Goal: Use online tool/utility: Utilize a website feature to perform a specific function

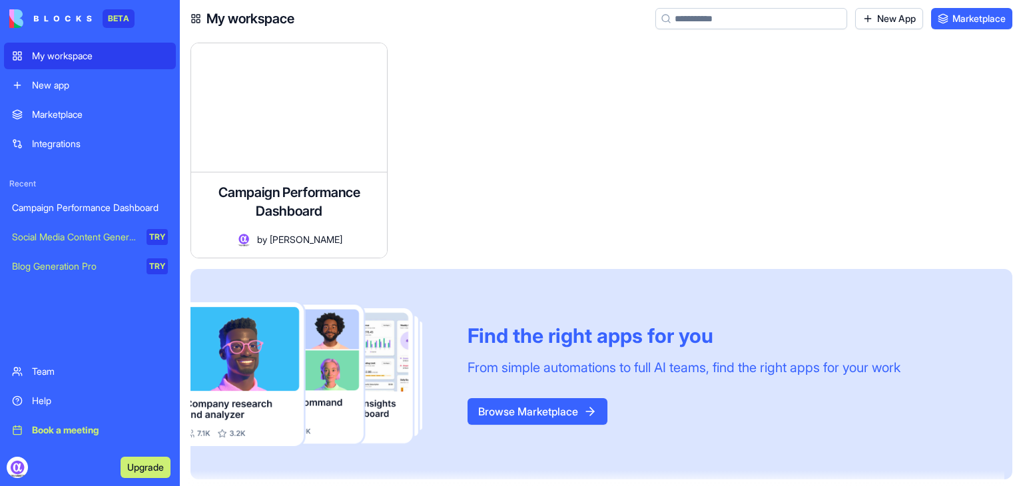
click at [557, 419] on button "Browse Marketplace" at bounding box center [538, 411] width 140 height 27
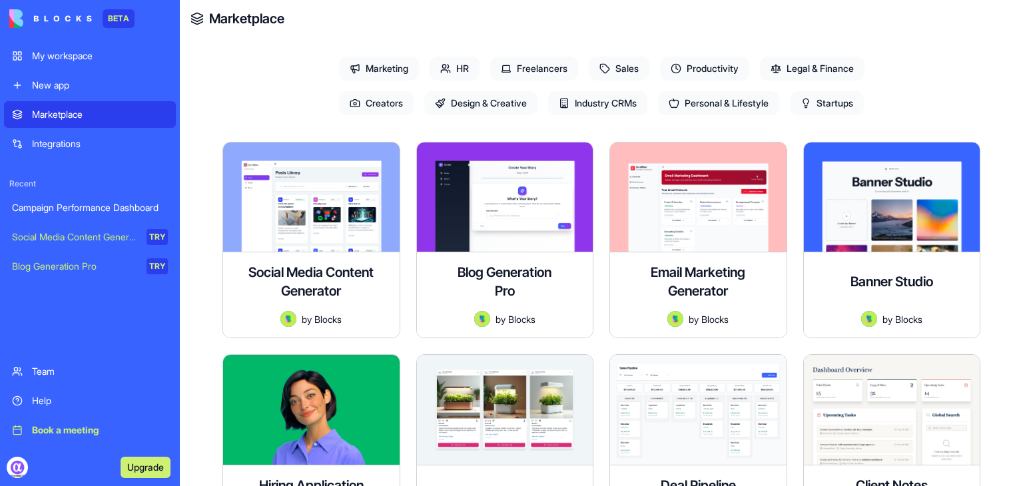
scroll to position [133, 0]
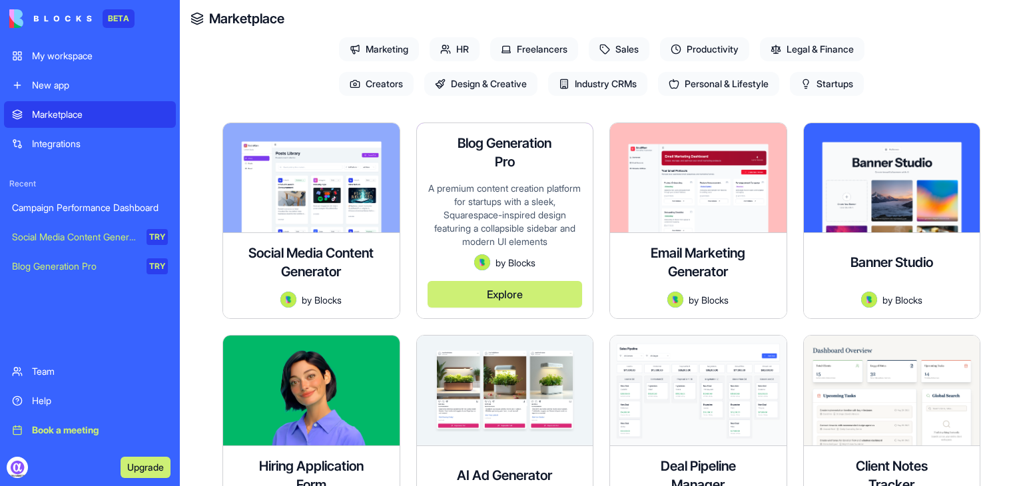
click at [503, 219] on div "A premium content creation platform for startups with a sleek, Squarespace-insp…" at bounding box center [505, 218] width 155 height 73
click at [498, 302] on button "Explore" at bounding box center [505, 294] width 155 height 27
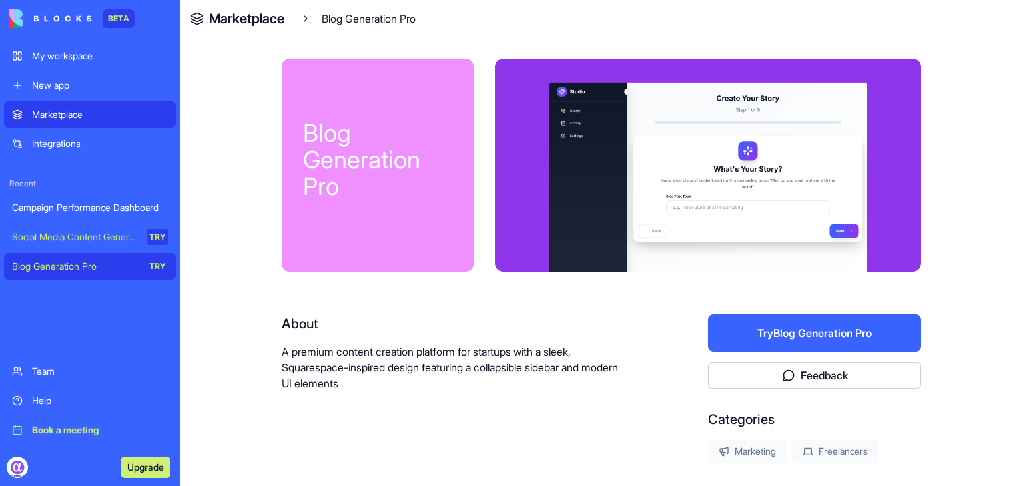
scroll to position [84, 0]
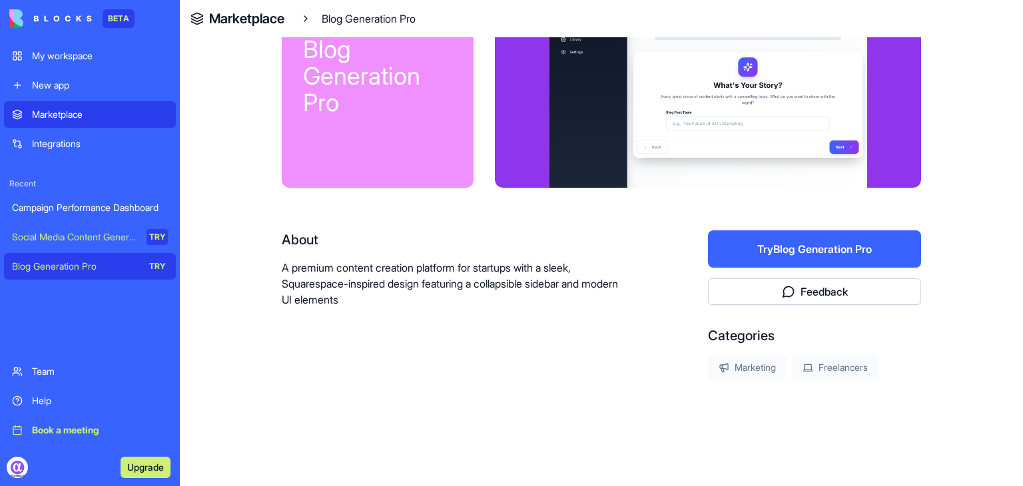
click at [812, 241] on button "Try Blog Generation Pro" at bounding box center [814, 249] width 213 height 37
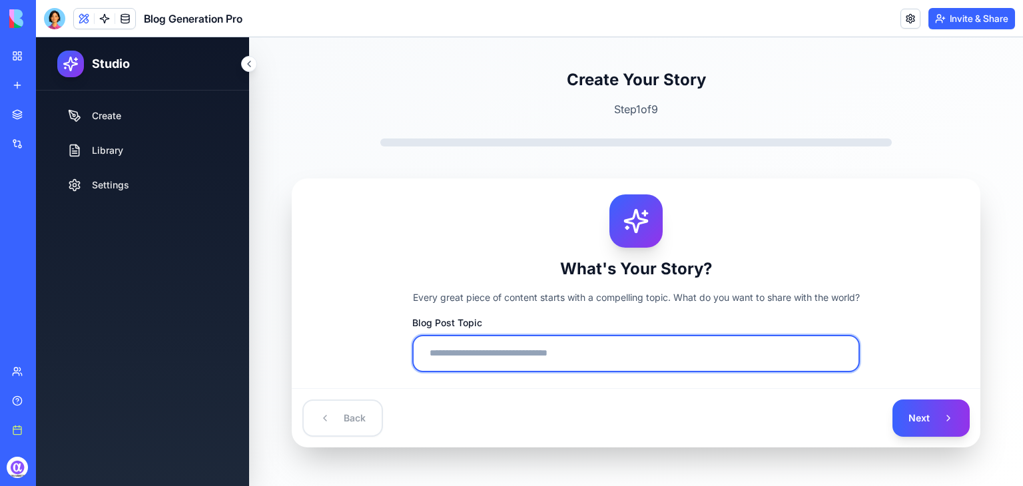
click at [660, 355] on input "Blog Post Topic" at bounding box center [636, 353] width 448 height 37
type input "*"
type input "**********"
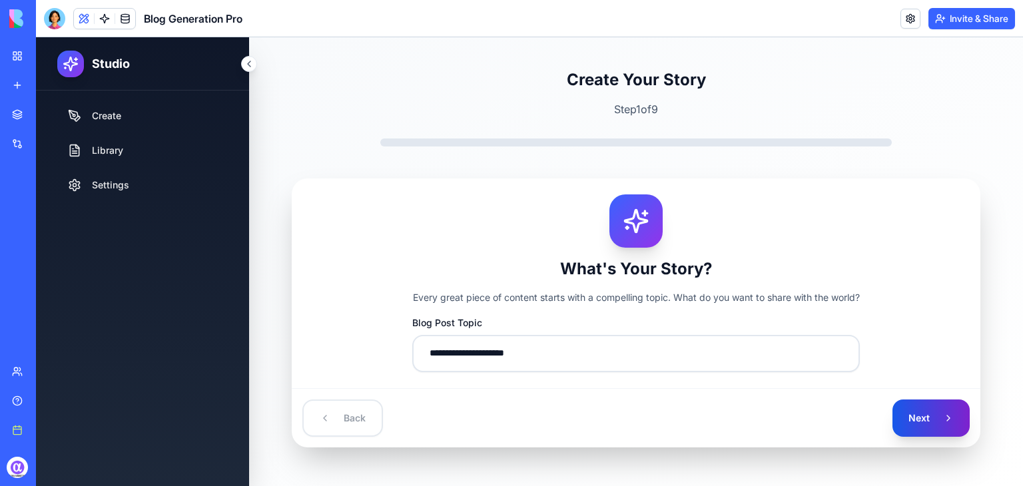
click at [908, 415] on button "Next" at bounding box center [931, 418] width 77 height 37
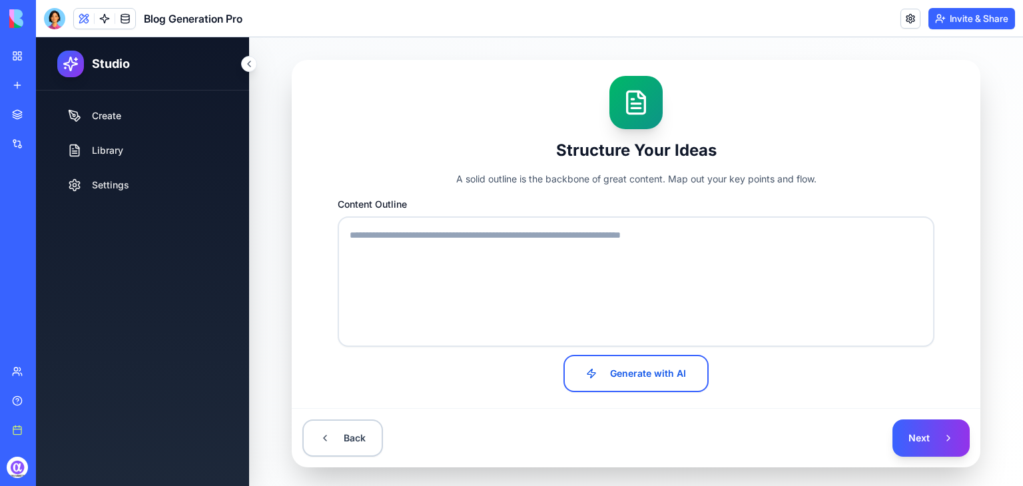
scroll to position [133, 0]
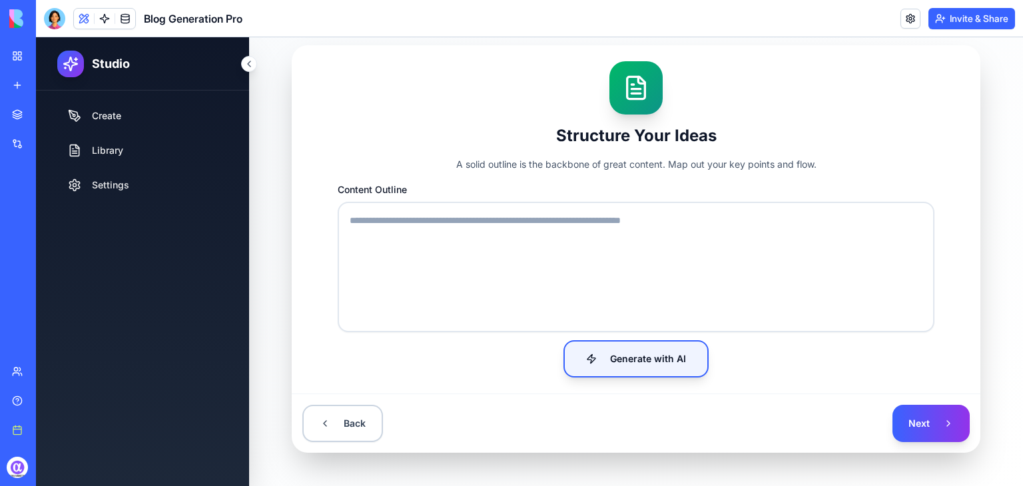
click at [668, 360] on button "Generate with AI" at bounding box center [636, 358] width 145 height 37
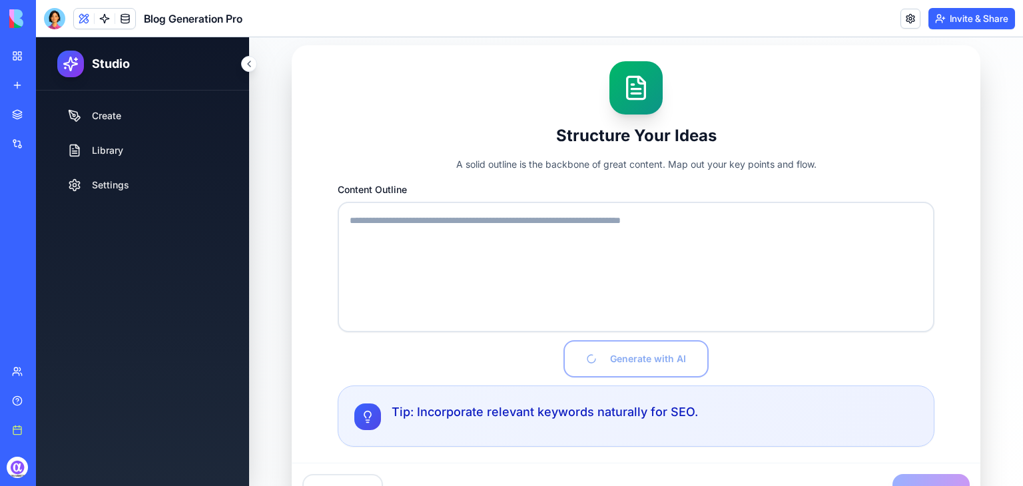
type textarea "**********"
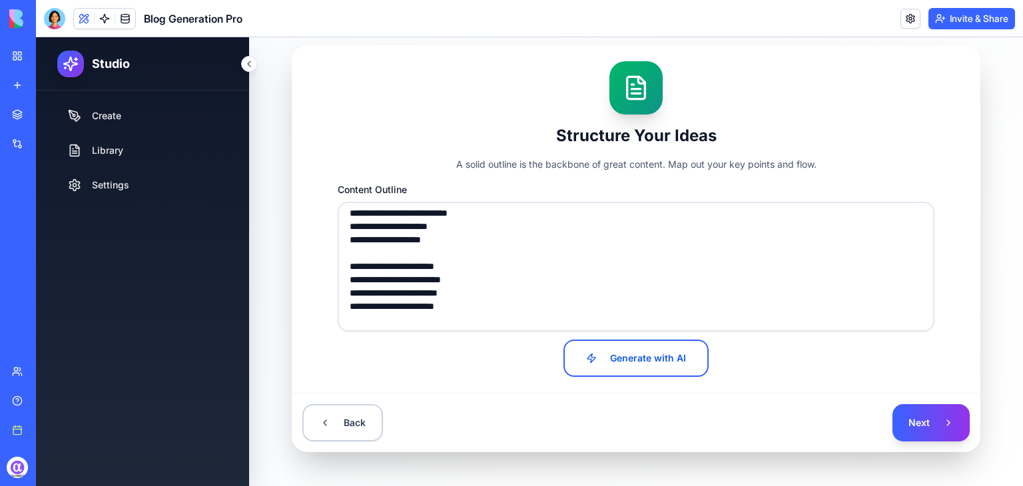
scroll to position [0, 0]
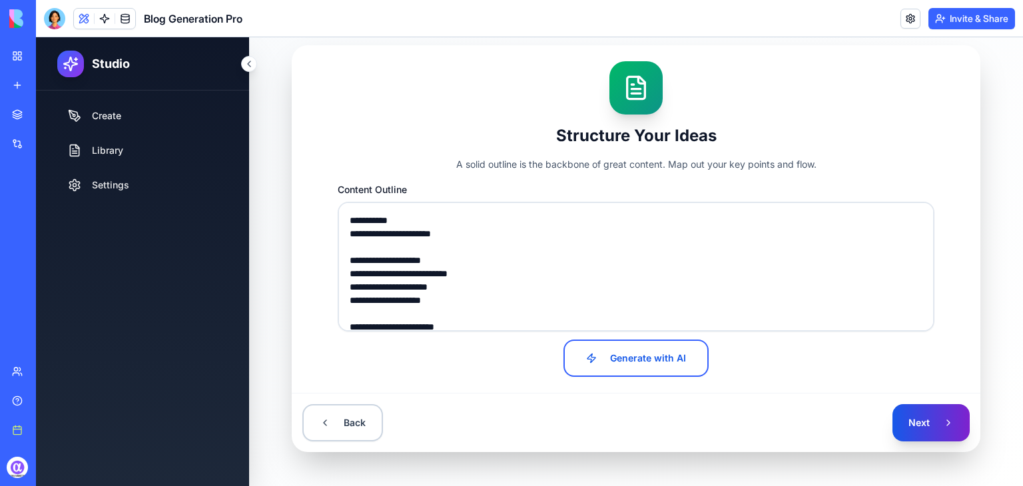
click at [912, 420] on button "Next" at bounding box center [931, 422] width 77 height 37
